Goal: Task Accomplishment & Management: Complete application form

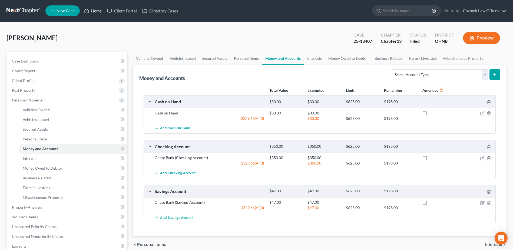
click at [98, 12] on link "Home" at bounding box center [92, 11] width 23 height 10
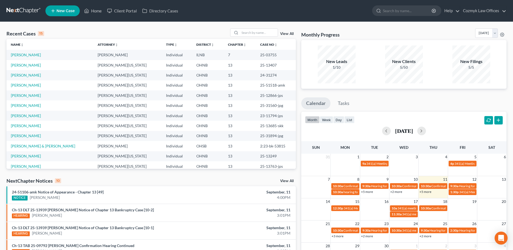
click at [61, 8] on link "New Case" at bounding box center [62, 10] width 34 height 11
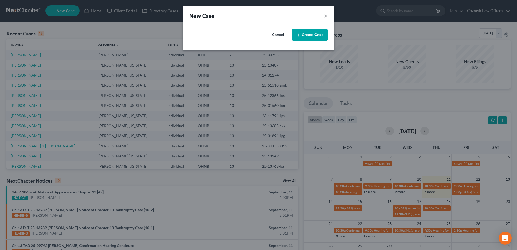
select select "61"
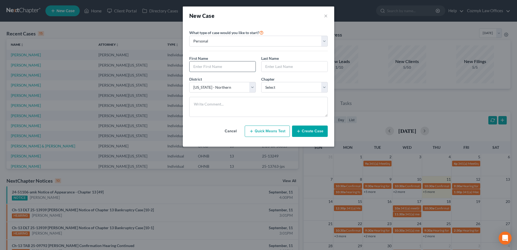
click at [219, 68] on input "text" at bounding box center [223, 66] width 66 height 10
type input "[PERSON_NAME]"
paste input "[PERSON_NAME]"
type input "[PERSON_NAME]"
click at [295, 88] on select "Select 7 11 12 13" at bounding box center [294, 87] width 67 height 11
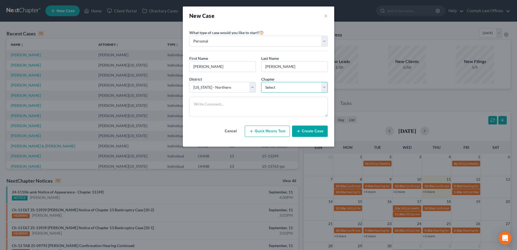
select select "0"
click at [261, 82] on select "Select 7 11 12 13" at bounding box center [294, 87] width 67 height 11
click at [304, 131] on button "Create Case" at bounding box center [310, 130] width 36 height 11
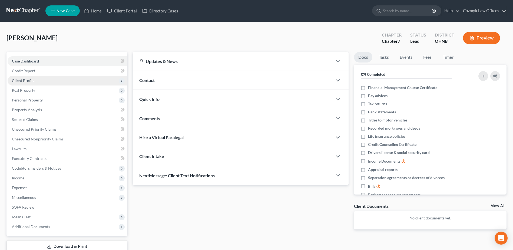
click at [21, 80] on span "Client Profile" at bounding box center [23, 80] width 22 height 5
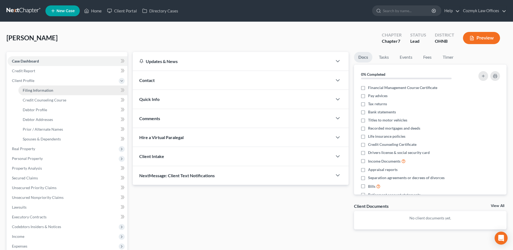
click at [31, 91] on span "Filing Information" at bounding box center [38, 90] width 31 height 5
select select "1"
select select "0"
select select "61"
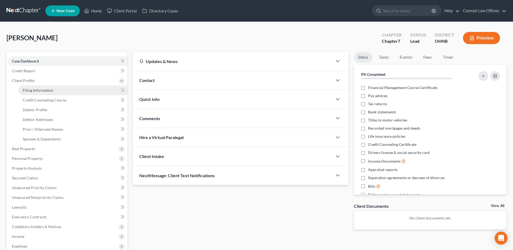
select select "36"
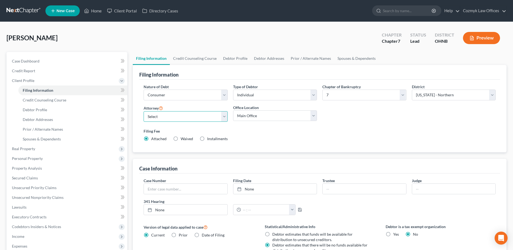
click at [168, 115] on select "Select [PERSON_NAME][US_STATE] - OHNB [PERSON_NAME][US_STATE] - OHSB [PERSON_NA…" at bounding box center [186, 116] width 84 height 11
select select "0"
click at [144, 111] on select "Select [PERSON_NAME][US_STATE] - OHNB [PERSON_NAME][US_STATE] - OHSB [PERSON_NA…" at bounding box center [186, 116] width 84 height 11
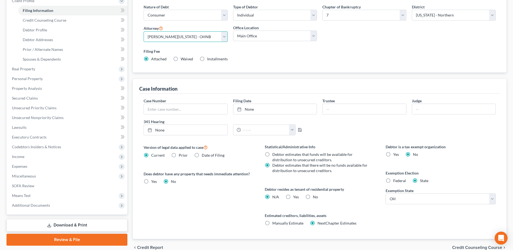
scroll to position [81, 0]
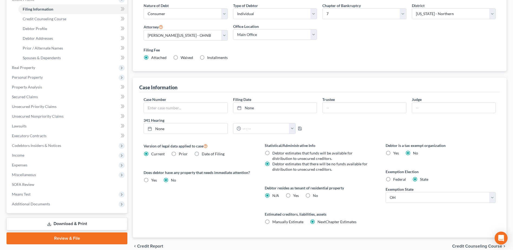
click at [313, 194] on label "No" at bounding box center [315, 195] width 5 height 5
click at [315, 194] on input "No" at bounding box center [317, 195] width 4 height 4
radio input "true"
radio input "false"
click at [458, 245] on span "Credit Counseling Course" at bounding box center [477, 246] width 50 height 4
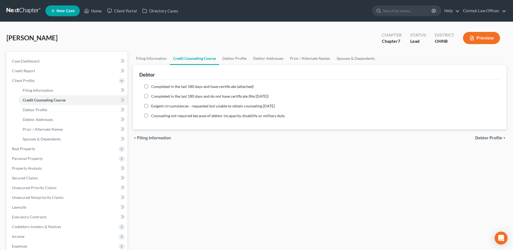
click at [168, 86] on span "Completed in the last 180 days and have certificate (attached)" at bounding box center [202, 86] width 103 height 5
click at [157, 86] on input "Completed in the last 180 days and have certificate (attached)" at bounding box center [155, 86] width 4 height 4
radio input "true"
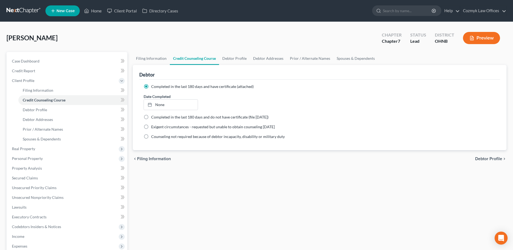
click at [167, 99] on label "Date Completed" at bounding box center [157, 97] width 27 height 6
click at [167, 105] on link "[DATE]" at bounding box center [171, 105] width 54 height 10
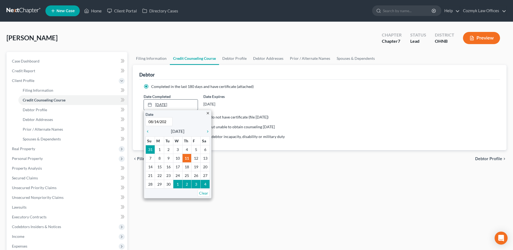
type input "[DATE]"
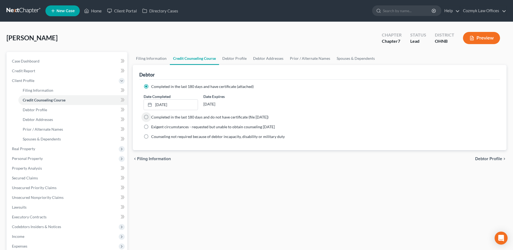
click at [485, 159] on span "Debtor Profile" at bounding box center [488, 159] width 27 height 4
select select "0"
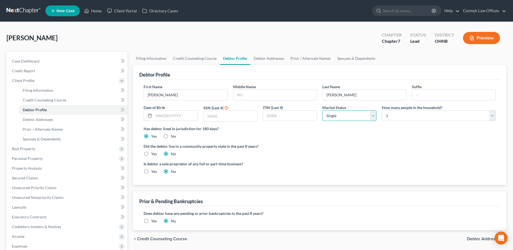
click at [363, 117] on select "Select Single Married Separated Divorced Widowed" at bounding box center [349, 115] width 54 height 11
select select "4"
click at [186, 117] on input "text" at bounding box center [176, 116] width 44 height 10
type input "[DATE]"
type input "5320"
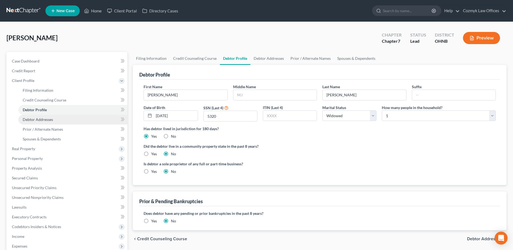
click at [89, 118] on link "Debtor Addresses" at bounding box center [72, 120] width 109 height 10
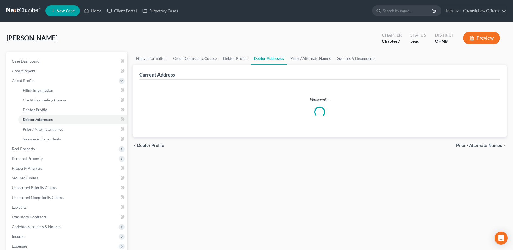
select select "0"
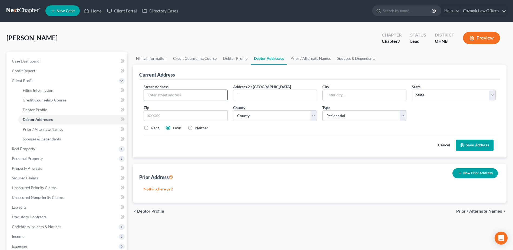
click at [166, 95] on input "text" at bounding box center [185, 95] width 83 height 10
type input "[STREET_ADDRESS]"
type input "44133"
type input "[GEOGRAPHIC_DATA]"
select select "36"
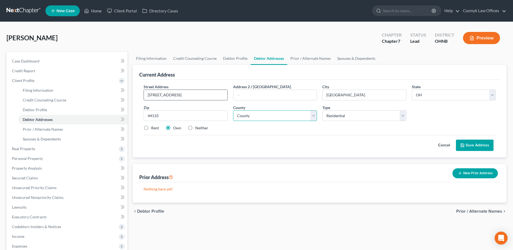
select select "17"
click at [478, 144] on button "Save Address" at bounding box center [475, 145] width 38 height 11
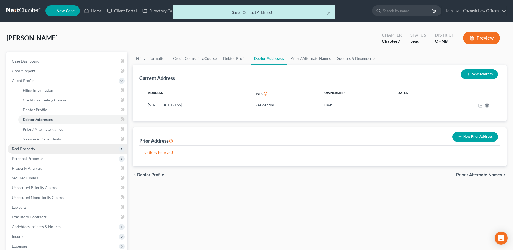
drag, startPoint x: 73, startPoint y: 147, endPoint x: 70, endPoint y: 145, distance: 3.6
click at [73, 147] on span "Real Property" at bounding box center [68, 149] width 120 height 10
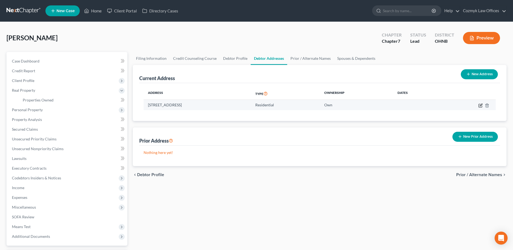
click at [480, 105] on icon "button" at bounding box center [480, 105] width 4 height 4
select select "36"
select select "17"
select select "0"
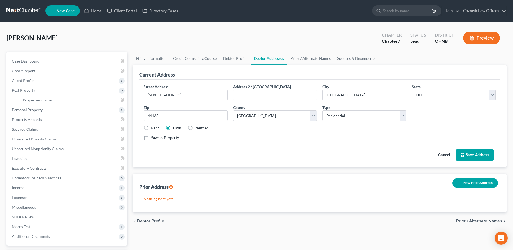
click at [443, 156] on button "Cancel" at bounding box center [444, 155] width 24 height 11
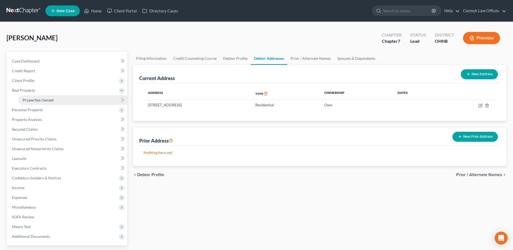
click at [32, 100] on span "Properties Owned" at bounding box center [38, 100] width 31 height 5
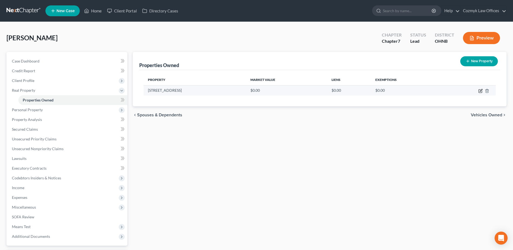
click at [479, 89] on icon "button" at bounding box center [480, 91] width 4 height 4
select select "36"
select select "17"
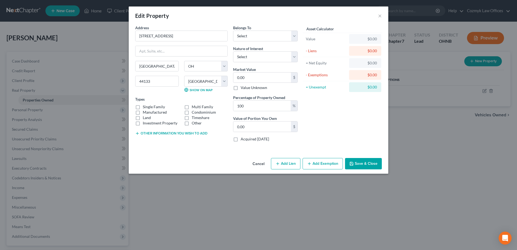
click at [327, 167] on button "Add Exemption" at bounding box center [323, 163] width 40 height 11
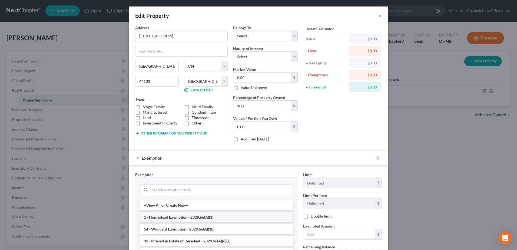
click at [220, 218] on li "1 - Homestead Exemption - 2329.66(A)(1)" at bounding box center [217, 217] width 154 height 10
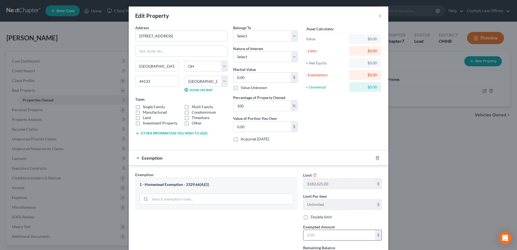
click at [321, 236] on input "text" at bounding box center [339, 235] width 72 height 10
type input "182,625.00"
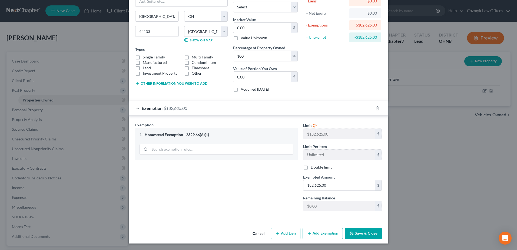
click at [243, 109] on div "Exemption $182,625.00" at bounding box center [251, 108] width 245 height 14
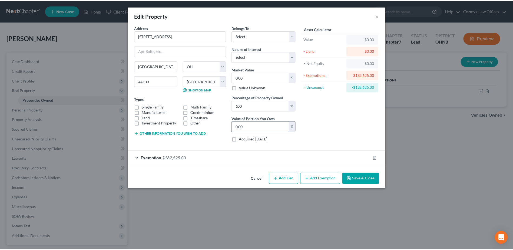
scroll to position [0, 0]
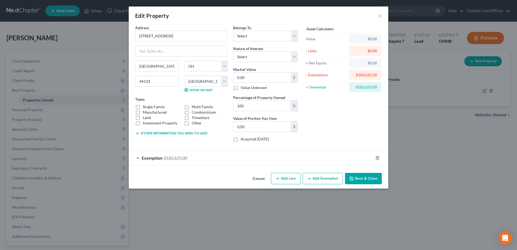
click at [286, 179] on button "Add Lien" at bounding box center [285, 178] width 29 height 11
select select "0"
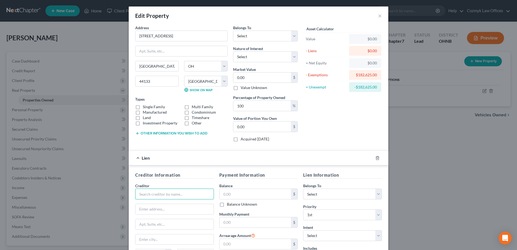
click at [173, 195] on input "text" at bounding box center [174, 194] width 79 height 11
type input "Mortgage"
click at [227, 157] on div "Lien" at bounding box center [251, 158] width 245 height 14
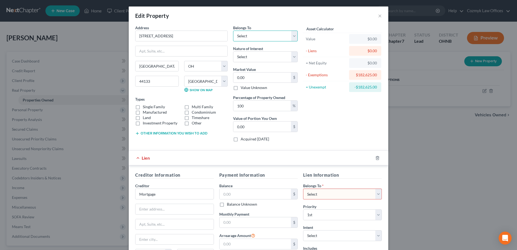
click at [238, 38] on select "Select Debtor 1 Only Debtor 2 Only Debtor 1 And Debtor 2 Only At Least One Of T…" at bounding box center [265, 36] width 65 height 11
select select "0"
click at [233, 31] on select "Select Debtor 1 Only Debtor 2 Only Debtor 1 And Debtor 2 Only At Least One Of T…" at bounding box center [265, 36] width 65 height 11
click at [249, 58] on select "Select Fee Simple Joint Tenant Life Estate Equitable Interest Future Interest T…" at bounding box center [265, 56] width 65 height 11
select select "0"
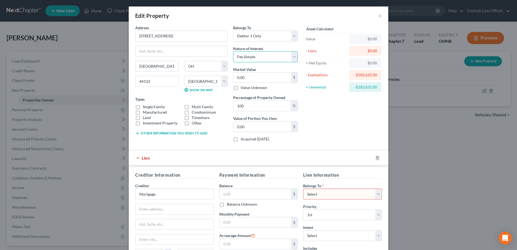
click at [233, 51] on select "Select Fee Simple Joint Tenant Life Estate Equitable Interest Future Interest T…" at bounding box center [265, 56] width 65 height 11
click at [250, 75] on input "0.00" at bounding box center [262, 77] width 58 height 10
type input "2"
type input "2.00"
type input "23"
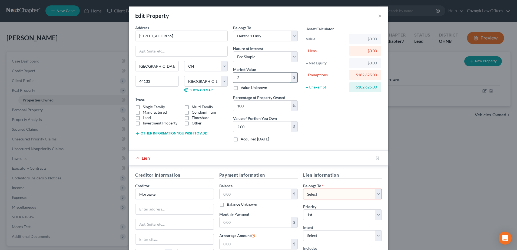
type input "23.00"
type input "238"
type input "238.00"
type input "2382"
type input "2,382.00"
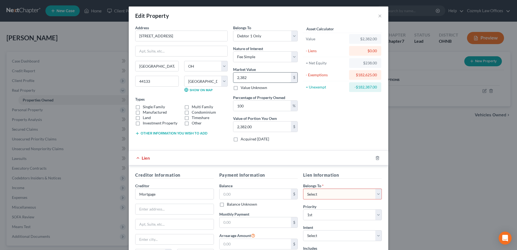
type input "2,3820"
type input "23,820.00"
type input "23,8200"
type input "238,200.00"
type input "238,200"
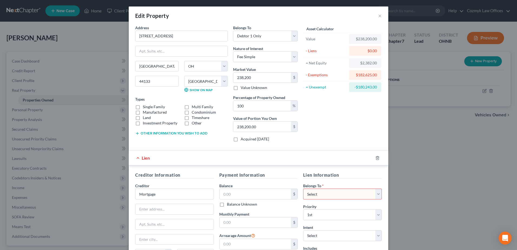
click at [321, 195] on select "Select Debtor 1 Only Debtor 2 Only Debtor 1 And Debtor 2 Only At Least One Of T…" at bounding box center [342, 194] width 79 height 11
select select "0"
click at [303, 189] on select "Select Debtor 1 Only Debtor 2 Only Debtor 1 And Debtor 2 Only At Least One Of T…" at bounding box center [342, 194] width 79 height 11
click at [266, 161] on div "Lien" at bounding box center [251, 158] width 245 height 14
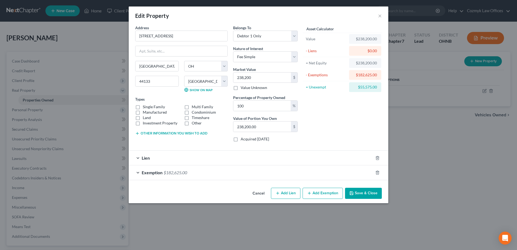
click at [154, 107] on label "Single Family" at bounding box center [154, 106] width 22 height 5
click at [148, 107] on input "Single Family" at bounding box center [147, 106] width 4 height 4
checkbox input "true"
click at [153, 131] on button "Other information you wish to add" at bounding box center [171, 133] width 72 height 4
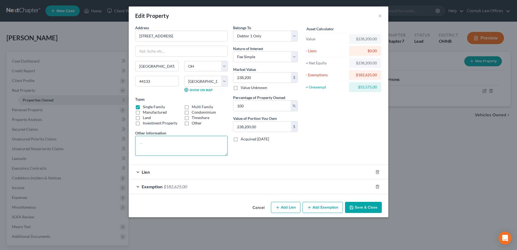
click at [153, 141] on textarea at bounding box center [181, 146] width 92 height 20
click at [188, 146] on textarea "PPN:" at bounding box center [181, 146] width 92 height 20
paste textarea "[PHONE_NUMBER]"
type textarea "PPN: [PHONE_NUMBER]"
click at [356, 207] on button "Save & Close" at bounding box center [363, 207] width 37 height 11
